Goal: Find specific page/section: Find specific page/section

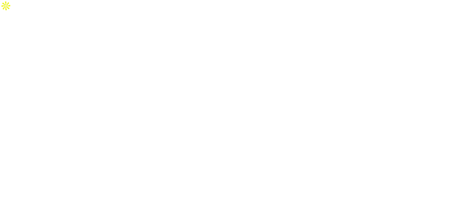
select select "Song"
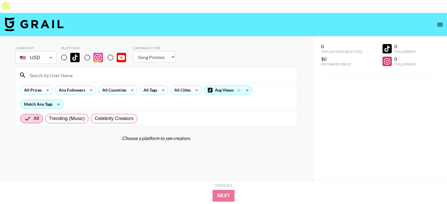
click at [64, 51] on input "radio" at bounding box center [64, 57] width 12 height 12
radio input "true"
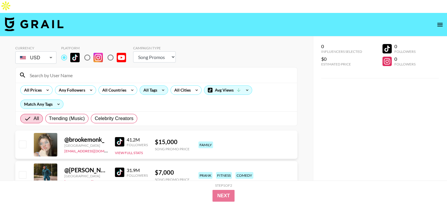
click at [164, 86] on icon at bounding box center [162, 90] width 9 height 9
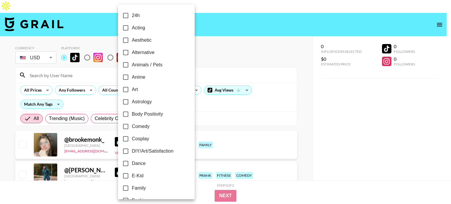
click at [151, 88] on label "Art" at bounding box center [153, 89] width 66 height 12
click at [132, 88] on input "Art" at bounding box center [126, 89] width 12 height 12
checkbox input "true"
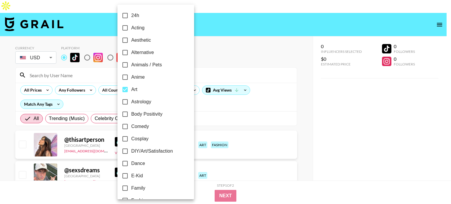
click at [0, 122] on div at bounding box center [225, 102] width 451 height 204
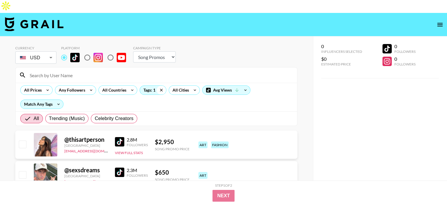
click at [157, 86] on icon at bounding box center [161, 90] width 9 height 9
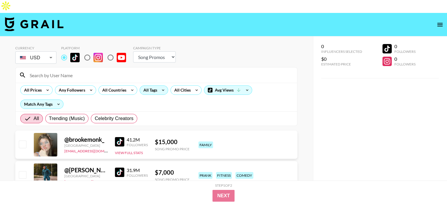
click at [153, 86] on div "All Tags" at bounding box center [149, 90] width 19 height 9
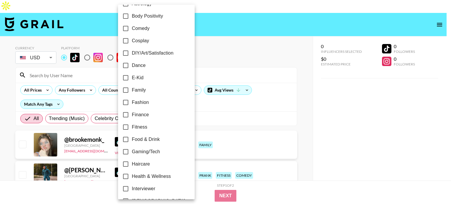
scroll to position [97, 0]
click at [153, 51] on span "DIY/Art/Satisfaction" at bounding box center [153, 53] width 42 height 7
click at [132, 51] on input "DIY/Art/Satisfaction" at bounding box center [126, 54] width 12 height 12
checkbox input "true"
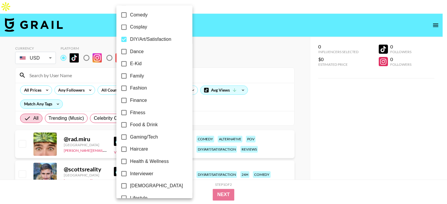
scroll to position [0, 0]
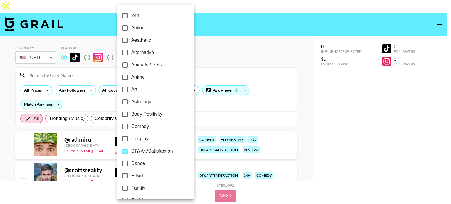
click at [0, 131] on div at bounding box center [225, 102] width 451 height 204
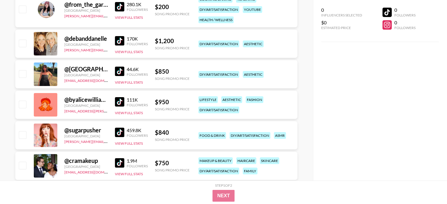
scroll to position [2104, 0]
